Goal: Task Accomplishment & Management: Complete application form

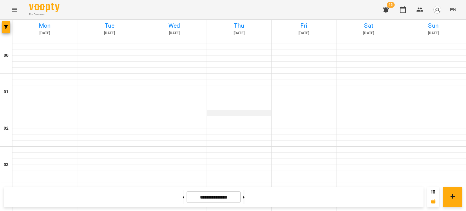
scroll to position [388, 0]
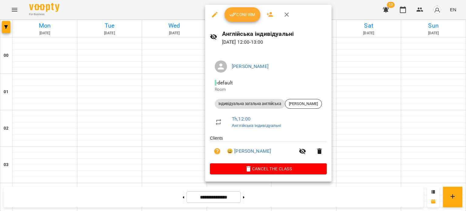
click at [232, 18] on button "Confirm" at bounding box center [243, 14] width 36 height 15
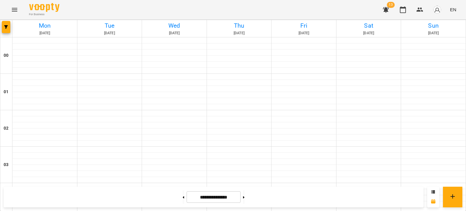
scroll to position [539, 0]
click at [245, 194] on button at bounding box center [244, 196] width 2 height 13
click at [183, 202] on button at bounding box center [184, 196] width 2 height 13
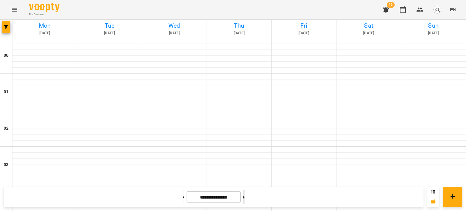
click at [245, 199] on button at bounding box center [244, 196] width 2 height 13
click at [183, 195] on button at bounding box center [184, 196] width 2 height 13
type input "**********"
